Goal: Task Accomplishment & Management: Manage account settings

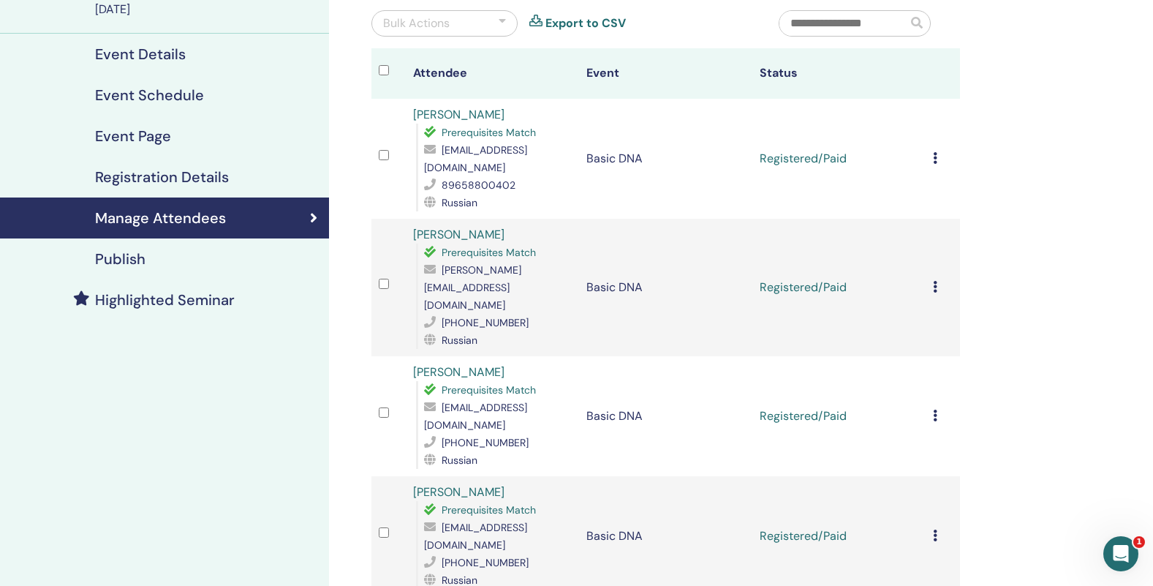
click at [937, 153] on icon at bounding box center [935, 158] width 4 height 12
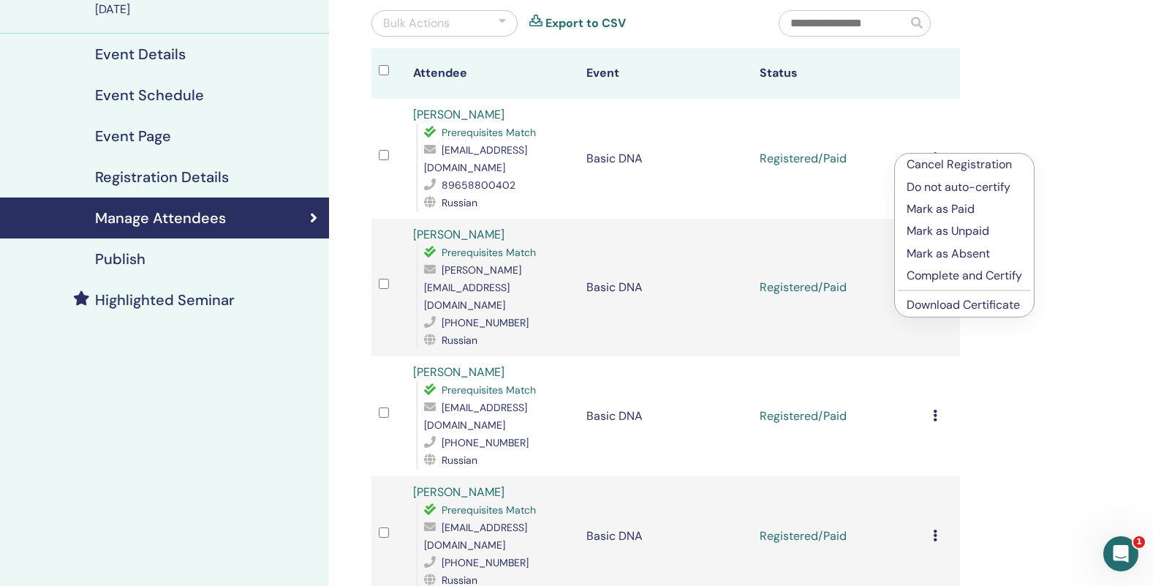
click at [992, 278] on p "Complete and Certify" at bounding box center [965, 276] width 116 height 18
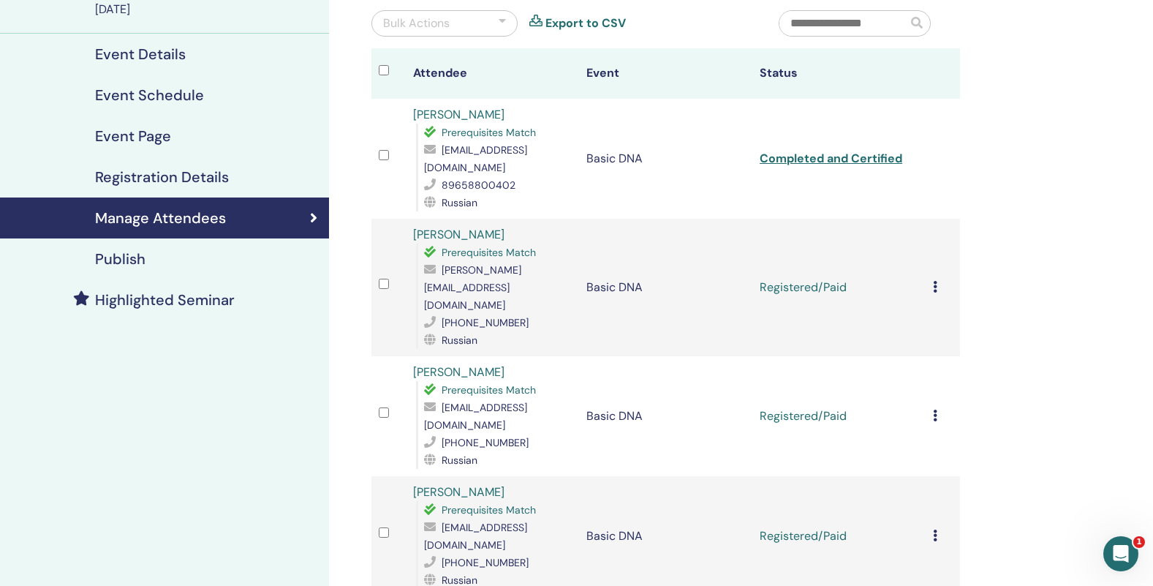
click at [937, 281] on icon at bounding box center [935, 287] width 4 height 12
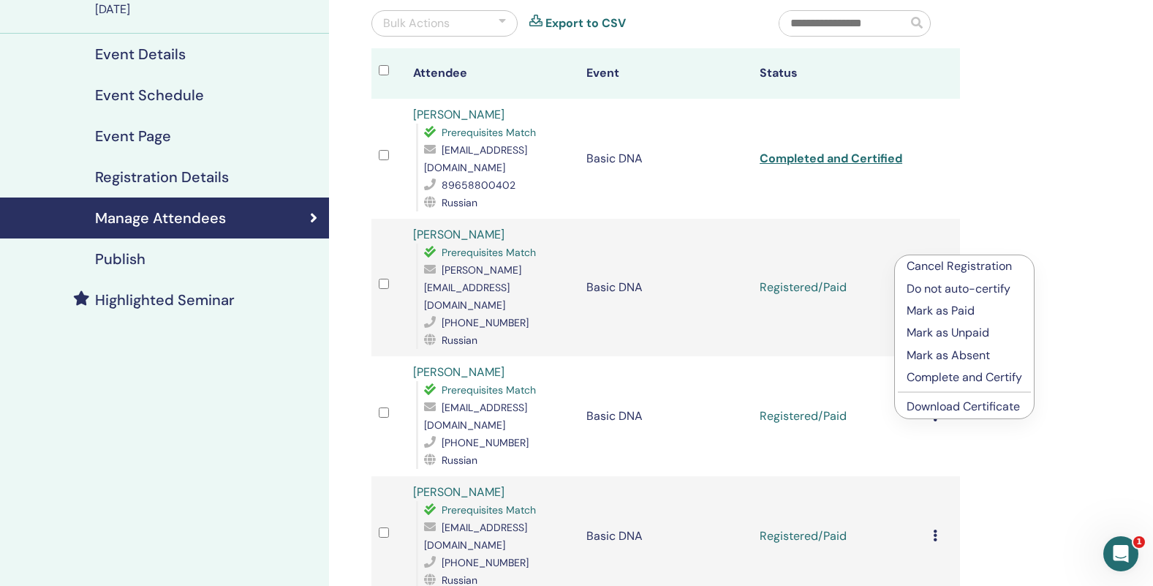
click at [967, 379] on p "Complete and Certify" at bounding box center [965, 378] width 116 height 18
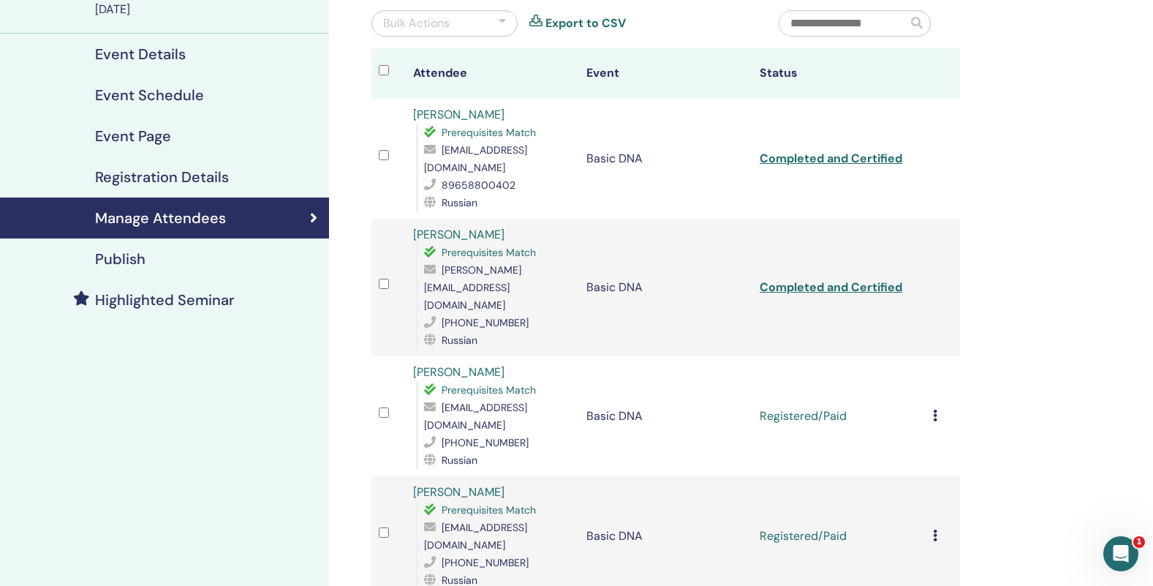
click at [937, 410] on icon at bounding box center [935, 416] width 4 height 12
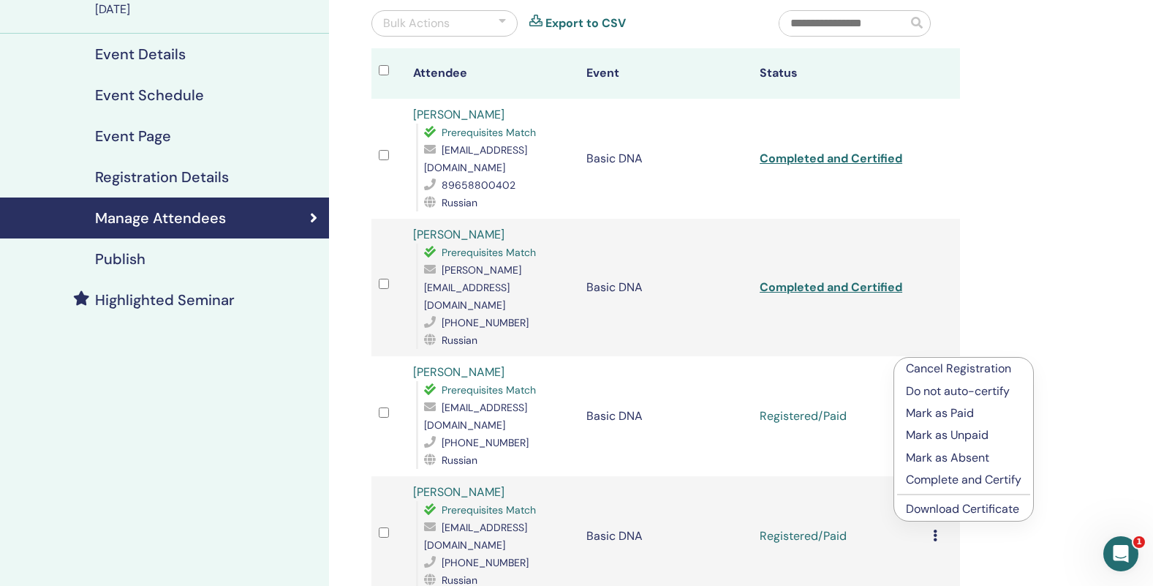
click at [954, 482] on p "Complete and Certify" at bounding box center [964, 480] width 116 height 18
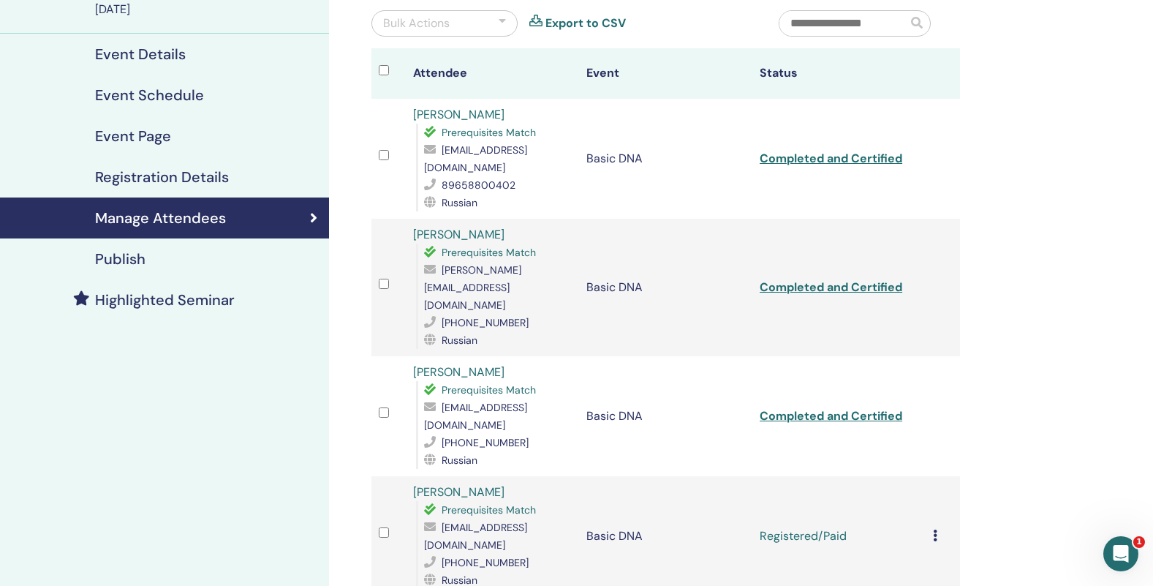
click at [937, 529] on icon at bounding box center [935, 535] width 4 height 12
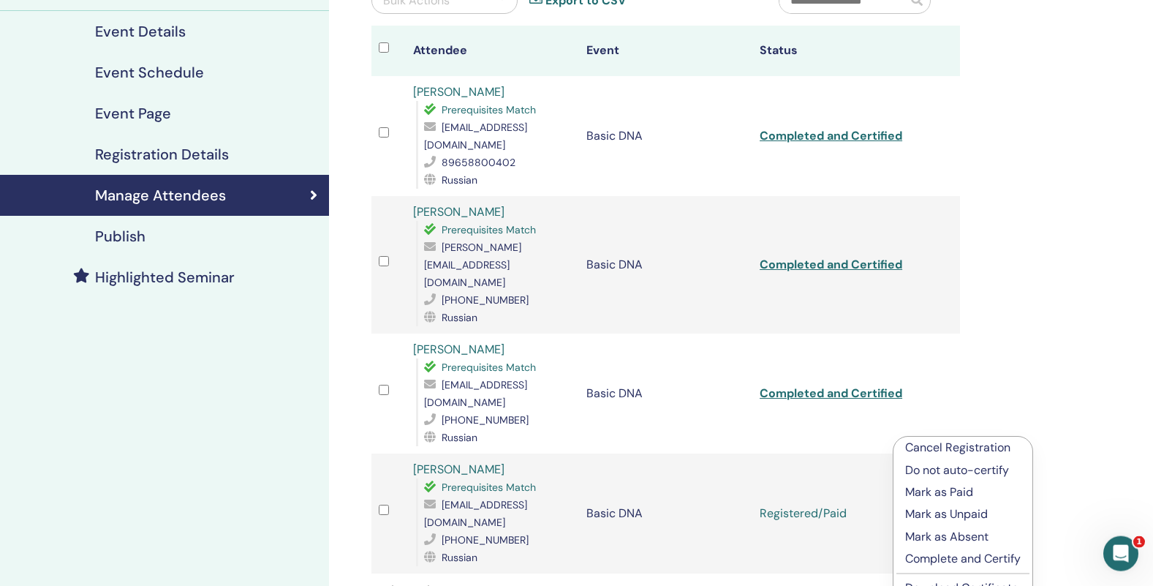
scroll to position [164, 0]
click at [959, 555] on p "Complete and Certify" at bounding box center [963, 558] width 116 height 18
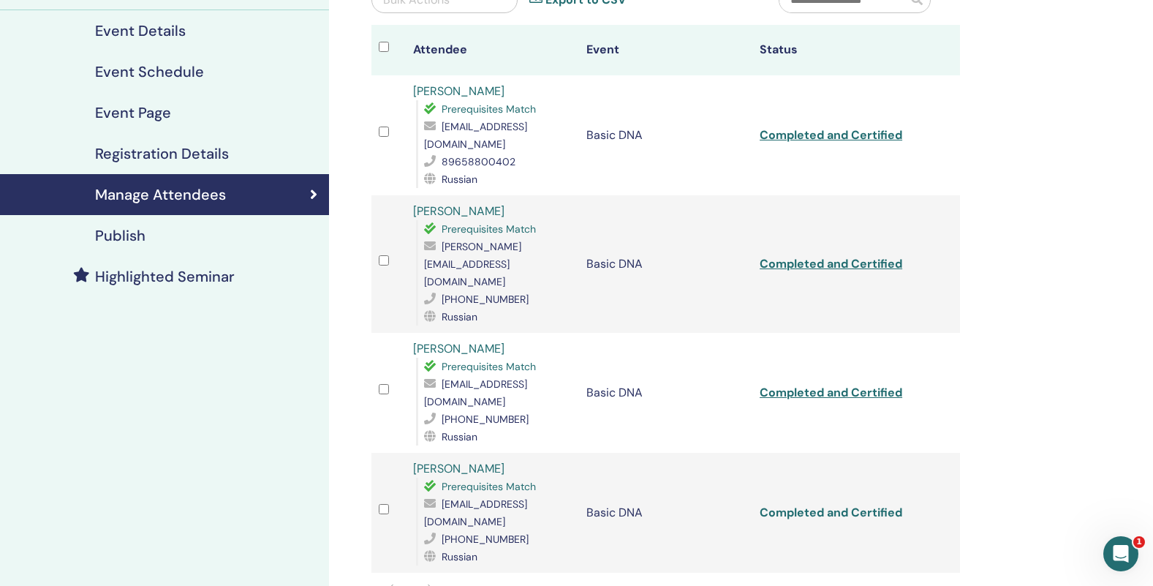
click at [828, 505] on link "Completed and Certified" at bounding box center [831, 512] width 143 height 15
